Goal: Task Accomplishment & Management: Manage account settings

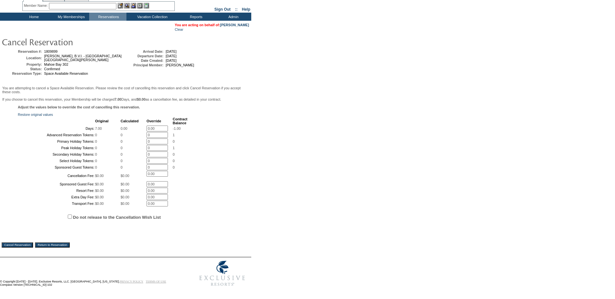
scroll to position [86, 0]
click at [71, 215] on input "Do not release to the Cancellation Wish List" at bounding box center [70, 217] width 4 height 4
checkbox input "true"
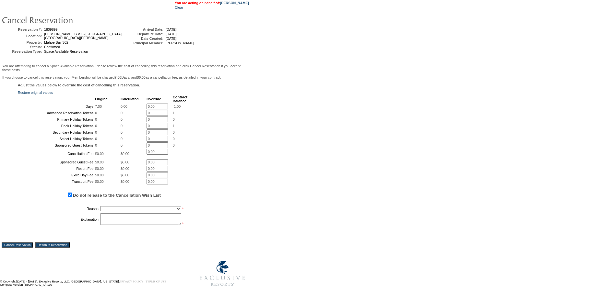
click at [144, 212] on select "Creating Continuous Stay Days Booked After Cancellation Experiential / Hotel / …" at bounding box center [140, 208] width 81 height 5
select select "1030"
click at [100, 212] on select "Creating Continuous Stay Days Booked After Cancellation Experiential / Hotel / …" at bounding box center [140, 208] width 81 height 5
click at [122, 225] on textarea at bounding box center [140, 220] width 81 height 12
type textarea "cg"
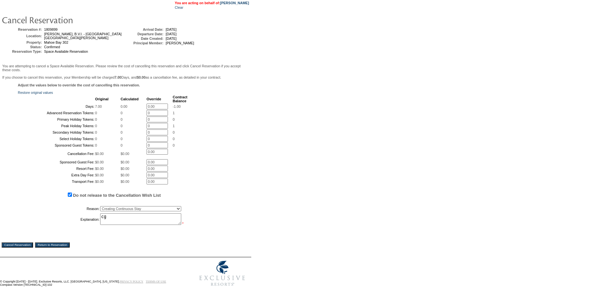
click at [20, 248] on input "Cancel Reservation" at bounding box center [17, 245] width 31 height 5
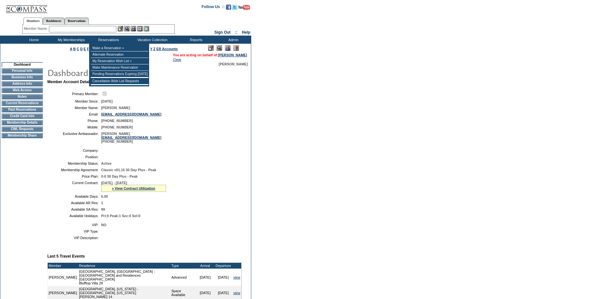
click at [78, 28] on input "text" at bounding box center [82, 29] width 67 height 6
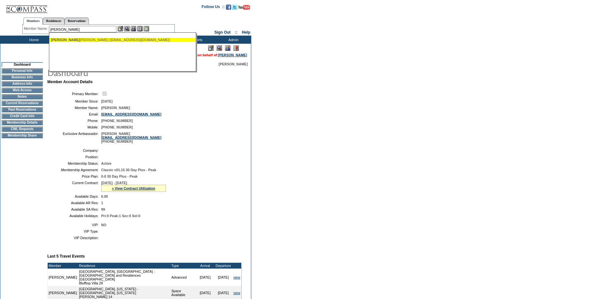
click at [86, 39] on div "Runyon Jr, William F (wmrunyon@gmail.com)" at bounding box center [122, 40] width 143 height 4
type input "Runyon Jr, William F (wmrunyon@gmail.com)"
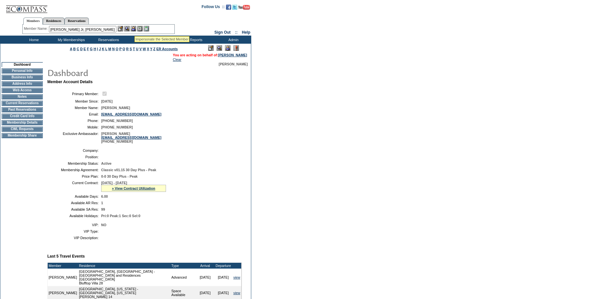
click at [134, 28] on img at bounding box center [134, 29] width 6 height 6
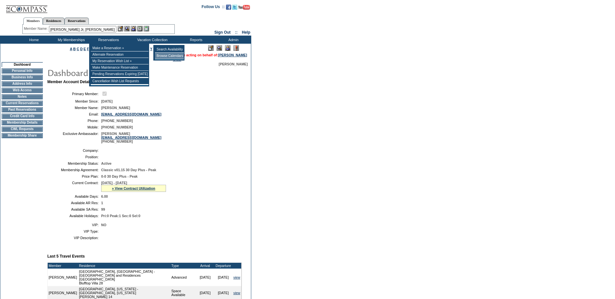
click at [164, 54] on td "Browse Calendars" at bounding box center [169, 56] width 29 height 6
